Goal: Entertainment & Leisure: Consume media (video, audio)

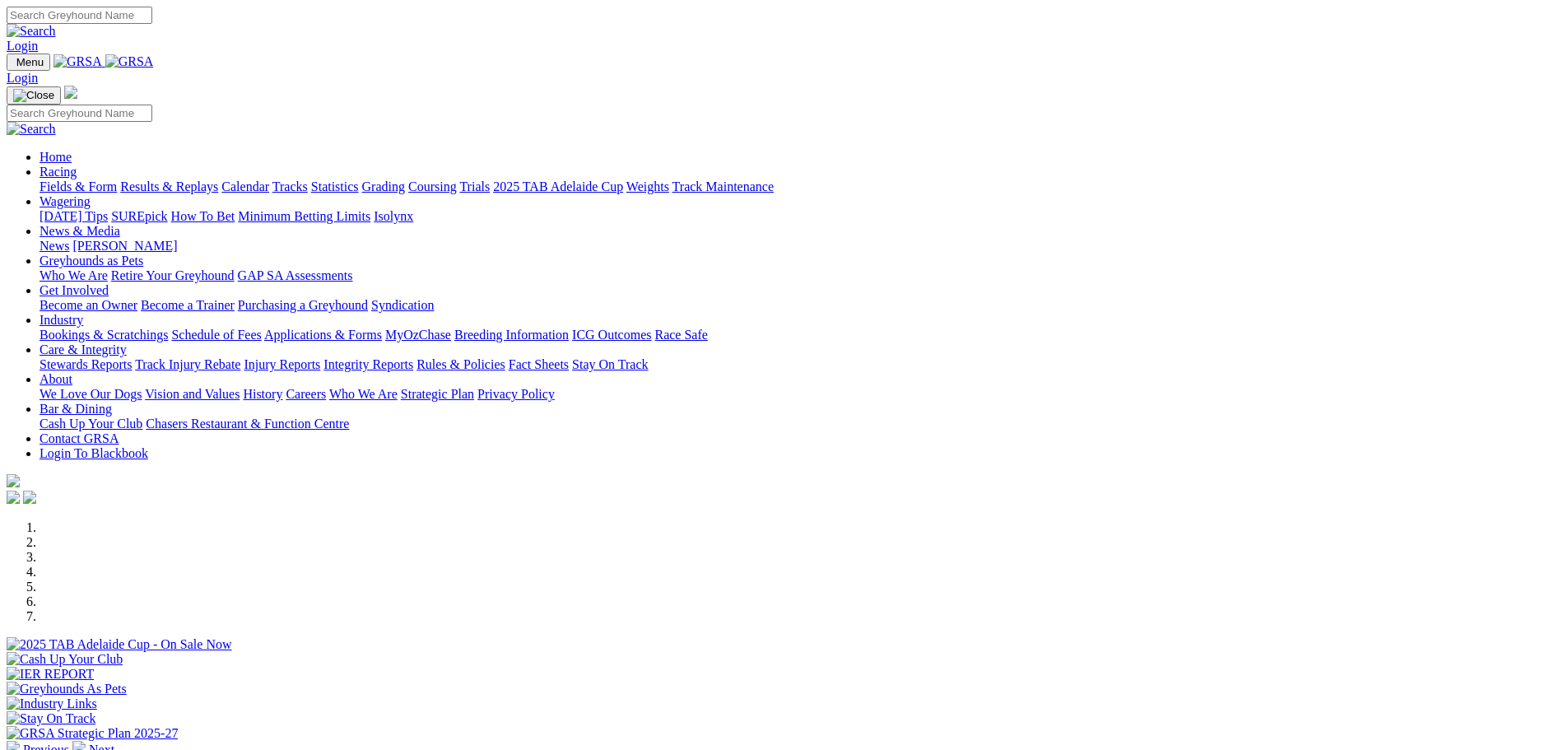
click at [219, 179] on link "Results & Replays" at bounding box center [169, 186] width 98 height 14
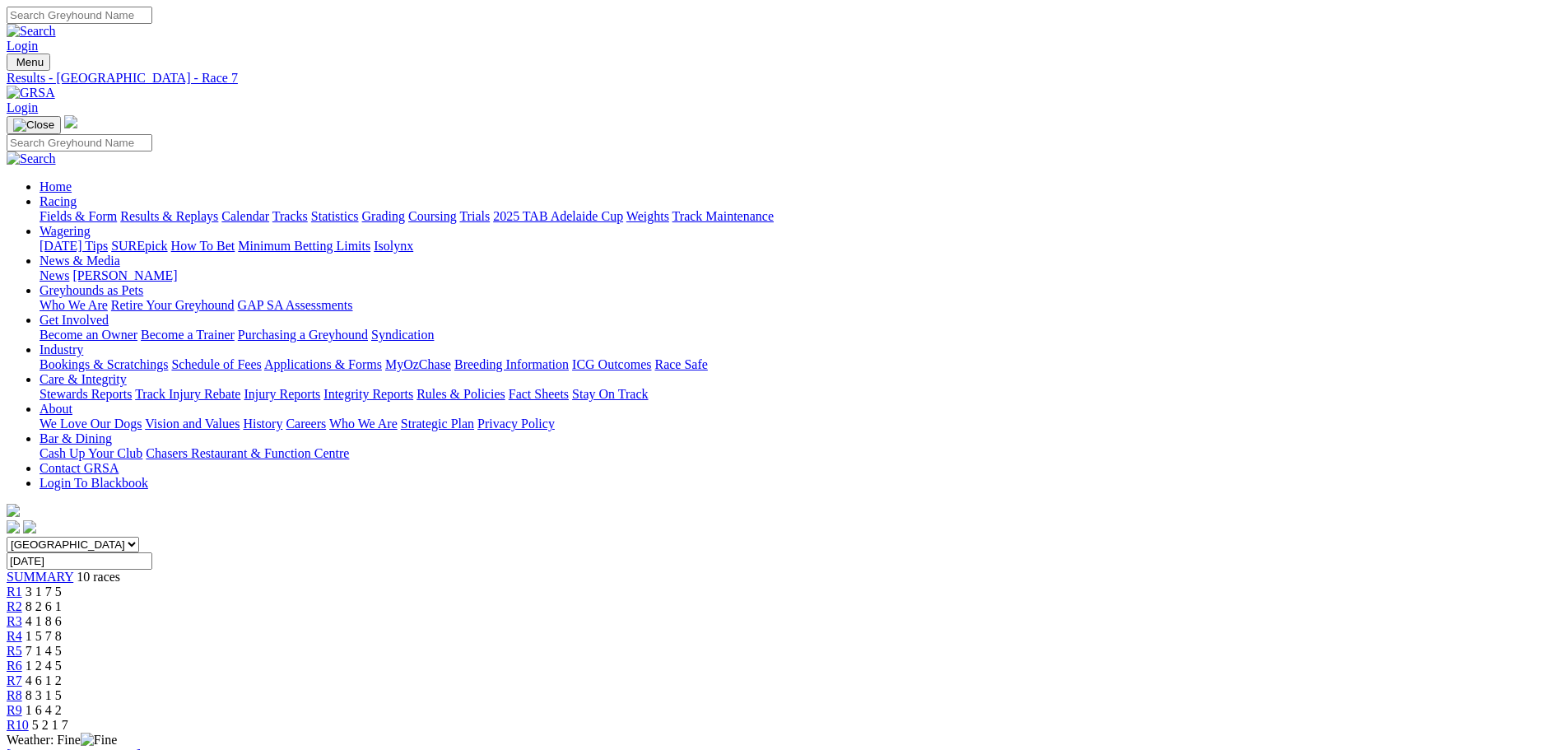
click at [29, 718] on span "R10" at bounding box center [18, 725] width 23 height 14
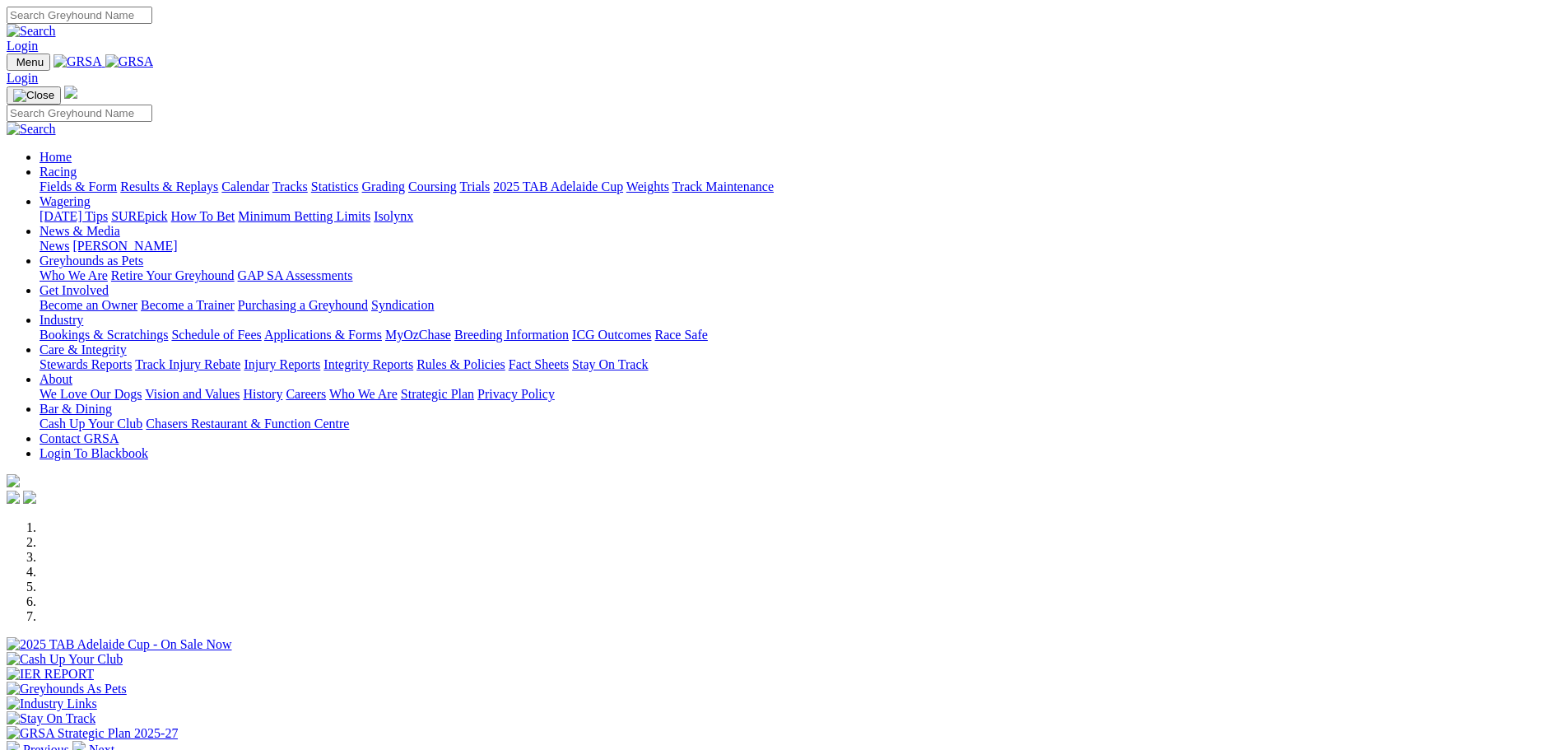
click at [219, 179] on link "Results & Replays" at bounding box center [169, 186] width 98 height 14
